Goal: Task Accomplishment & Management: Use online tool/utility

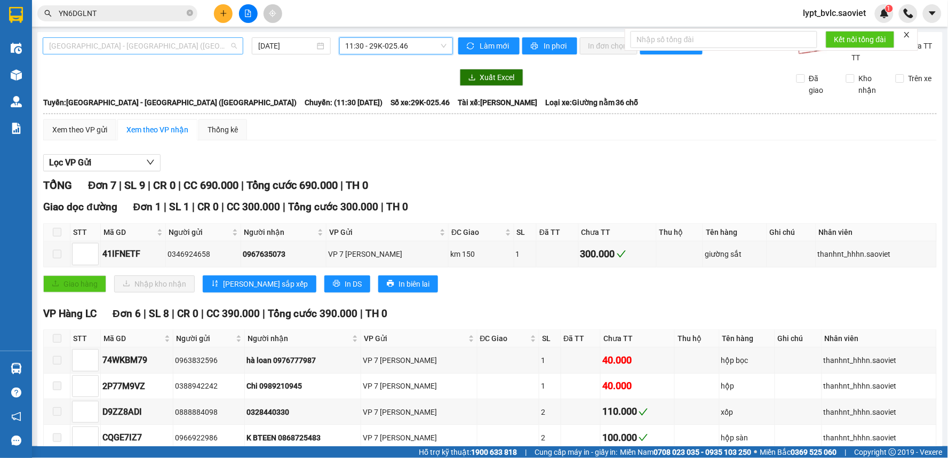
click at [146, 45] on span "[GEOGRAPHIC_DATA] - [GEOGRAPHIC_DATA] ([GEOGRAPHIC_DATA])" at bounding box center [143, 46] width 188 height 16
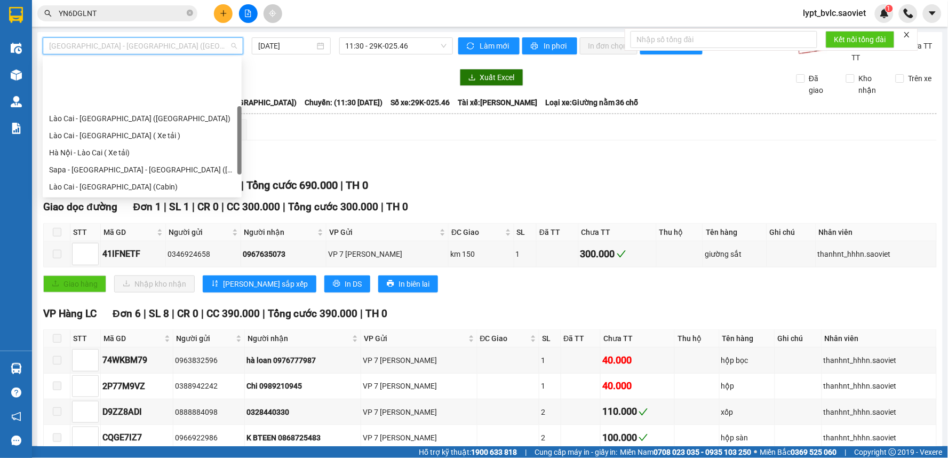
scroll to position [59, 0]
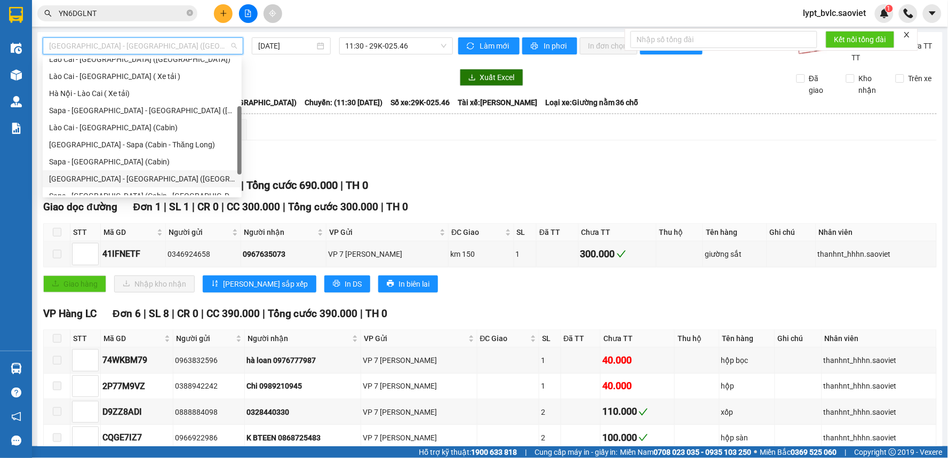
click at [110, 179] on div "[GEOGRAPHIC_DATA] - [GEOGRAPHIC_DATA] ([GEOGRAPHIC_DATA])" at bounding box center [142, 179] width 186 height 12
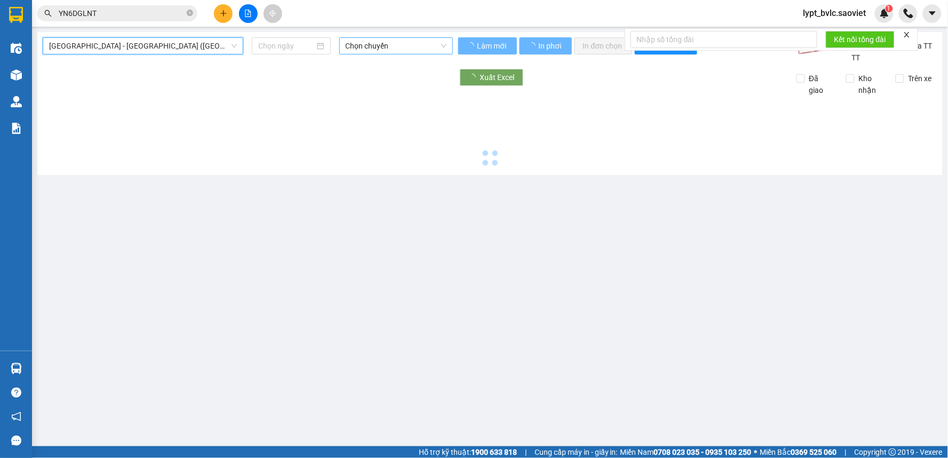
type input "[DATE]"
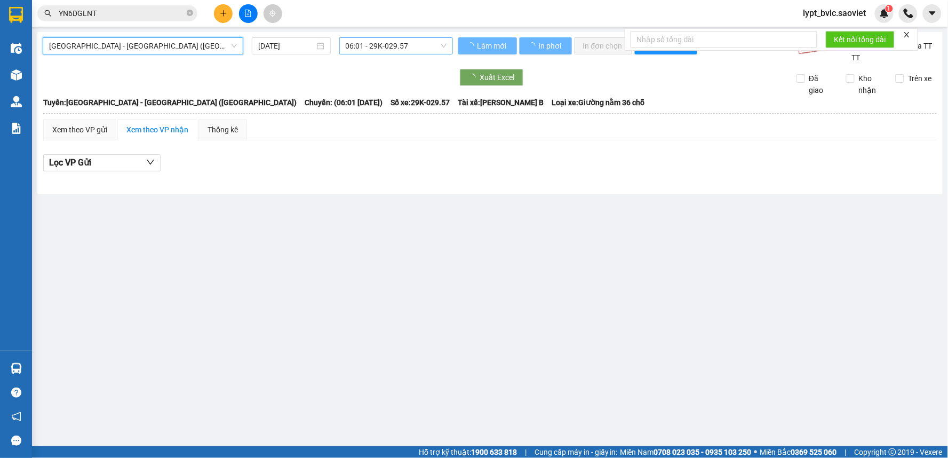
click at [377, 45] on span "06:01 - 29K-029.57" at bounding box center [396, 46] width 101 height 16
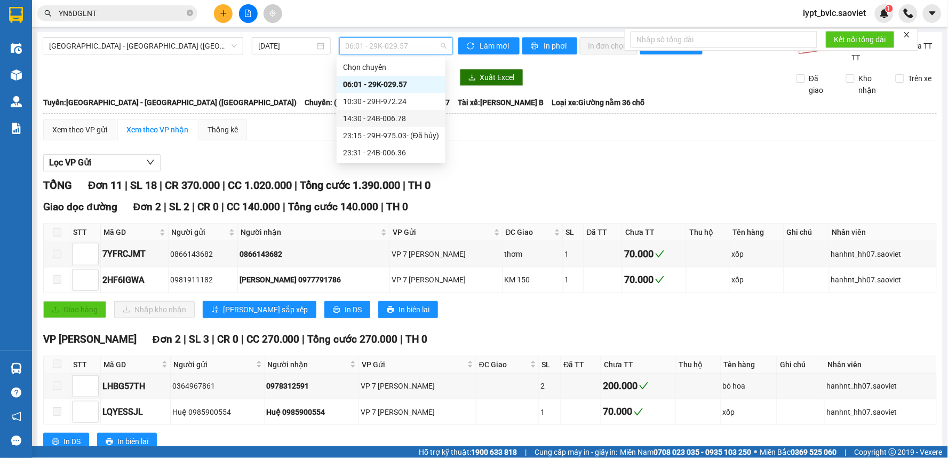
click at [406, 115] on div "14:30 - 24B-006.78" at bounding box center [391, 119] width 96 height 12
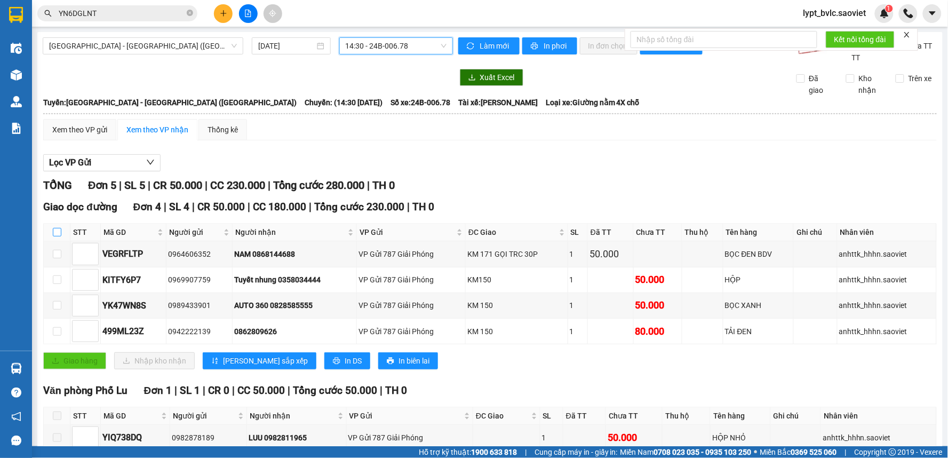
click at [59, 233] on input "checkbox" at bounding box center [57, 232] width 9 height 9
checkbox input "true"
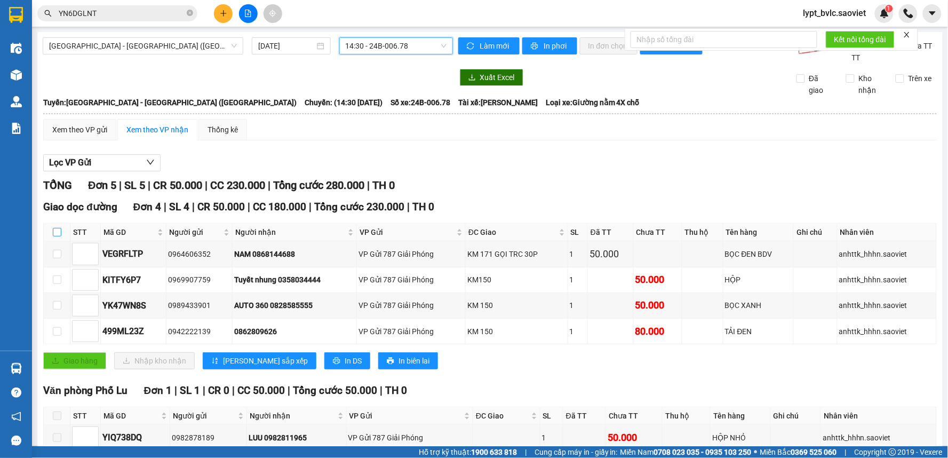
checkbox input "true"
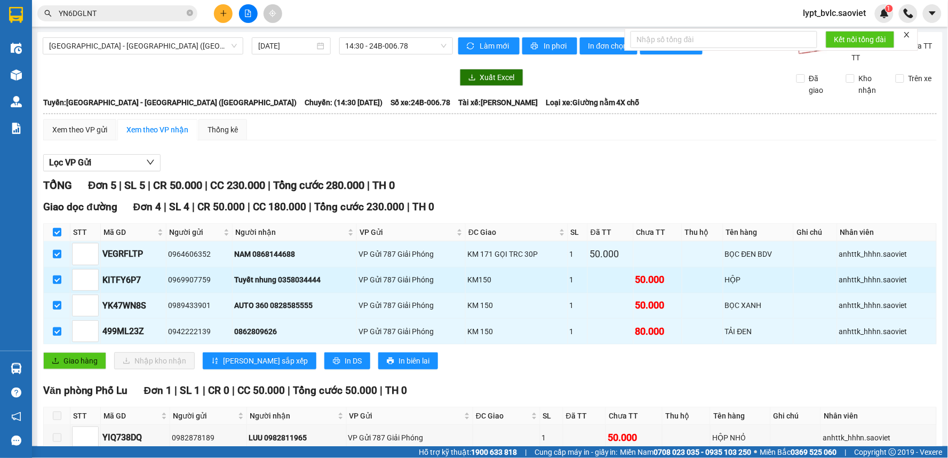
drag, startPoint x: 54, startPoint y: 253, endPoint x: 68, endPoint y: 278, distance: 28.9
click at [57, 257] on input "checkbox" at bounding box center [57, 254] width 9 height 9
checkbox input "false"
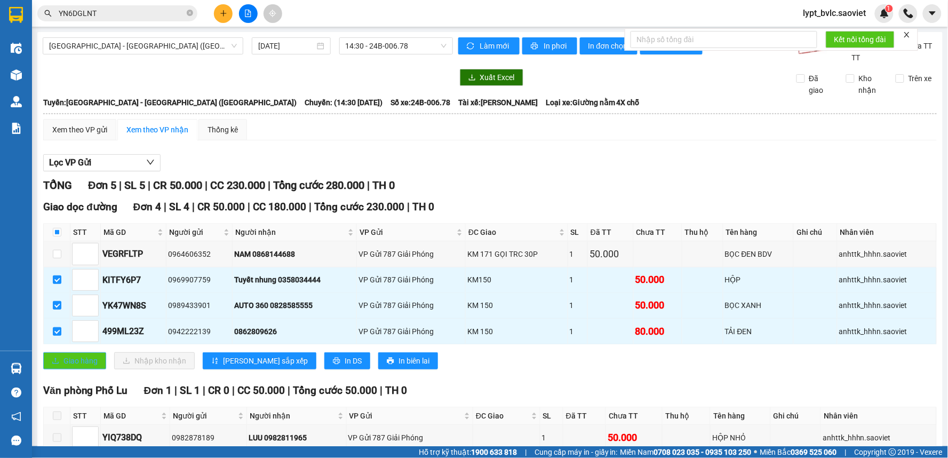
click at [93, 355] on span "Giao hàng" at bounding box center [80, 361] width 34 height 12
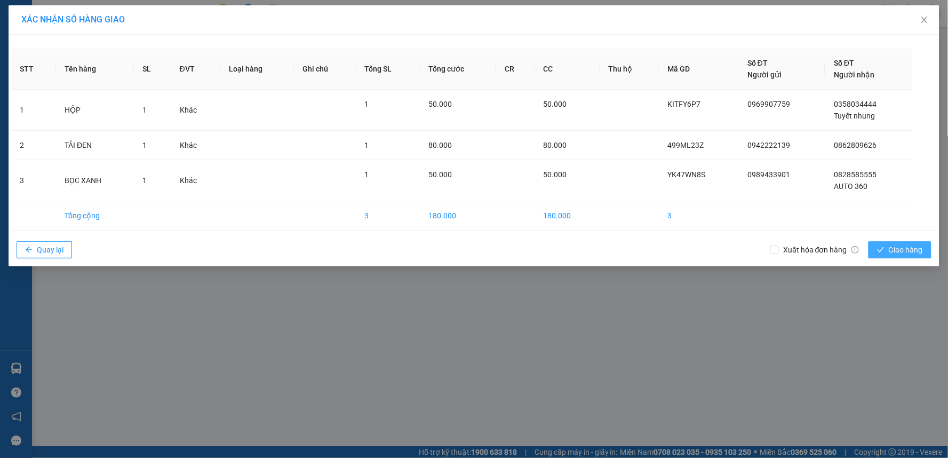
click at [892, 250] on span "Giao hàng" at bounding box center [906, 250] width 34 height 12
